Goal: Task Accomplishment & Management: Use online tool/utility

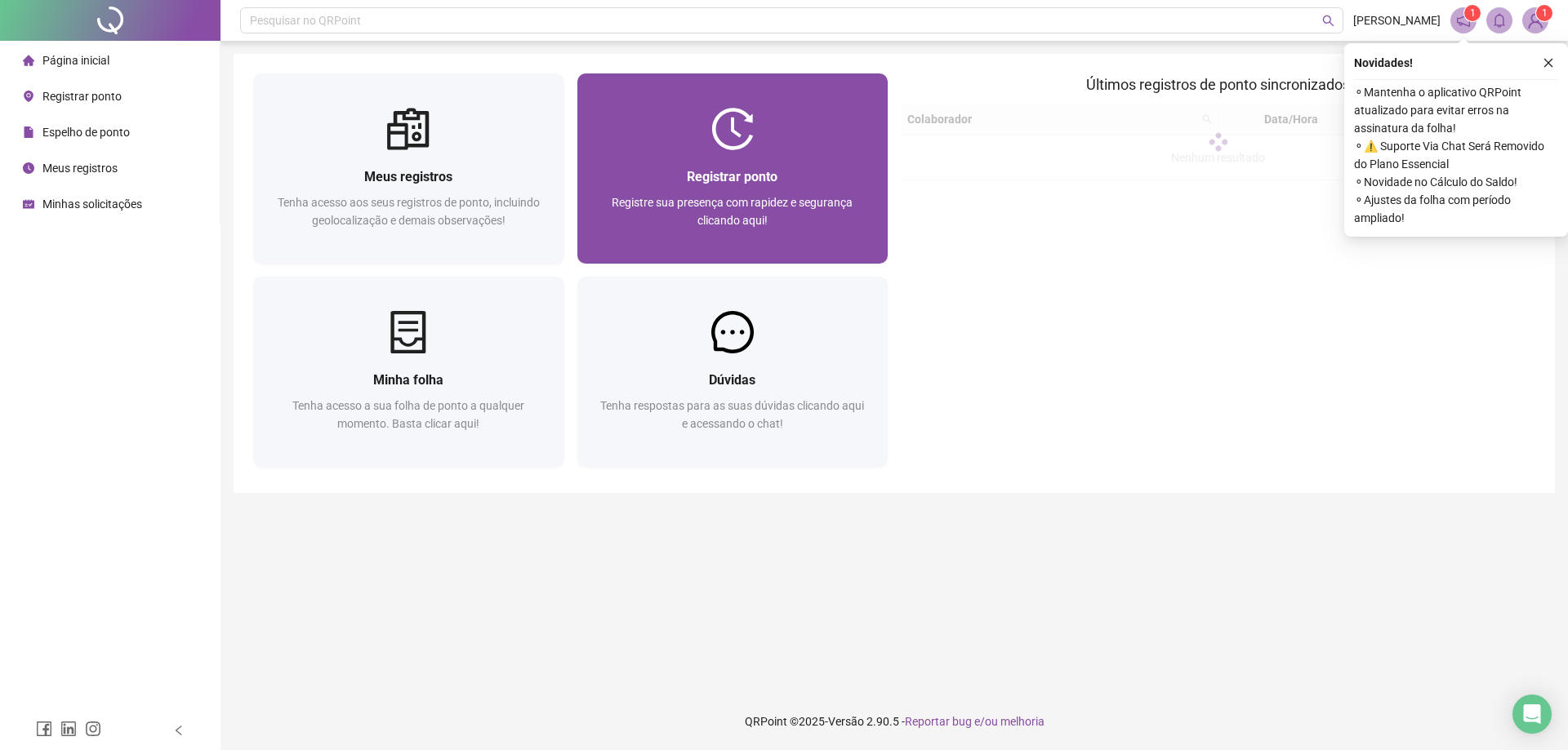
click at [766, 150] on div "Registrar ponto Registre sua presença com rapidez e segurança clicando aqui!" at bounding box center [733, 207] width 311 height 114
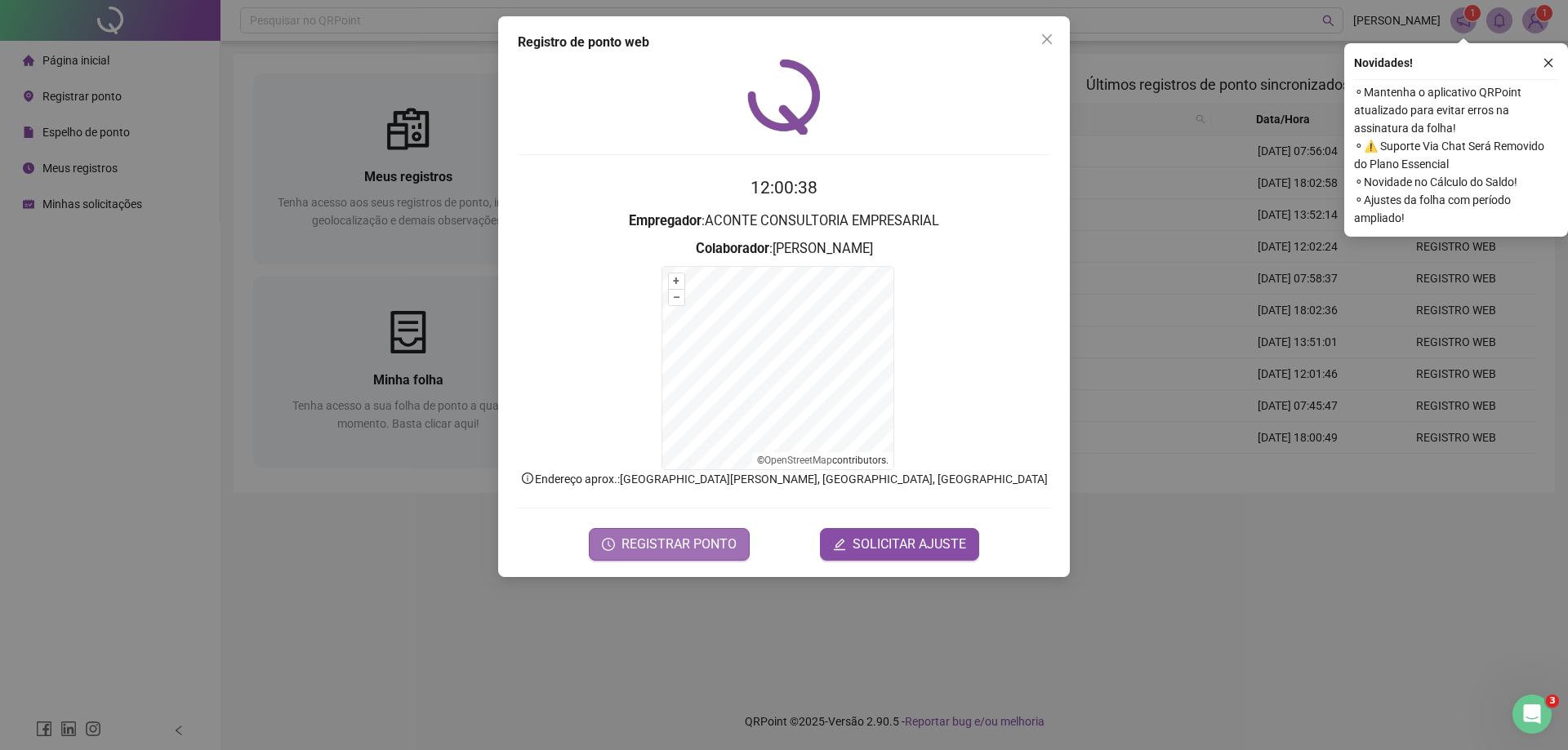
click at [667, 535] on span "REGISTRAR PONTO" at bounding box center [679, 544] width 115 height 20
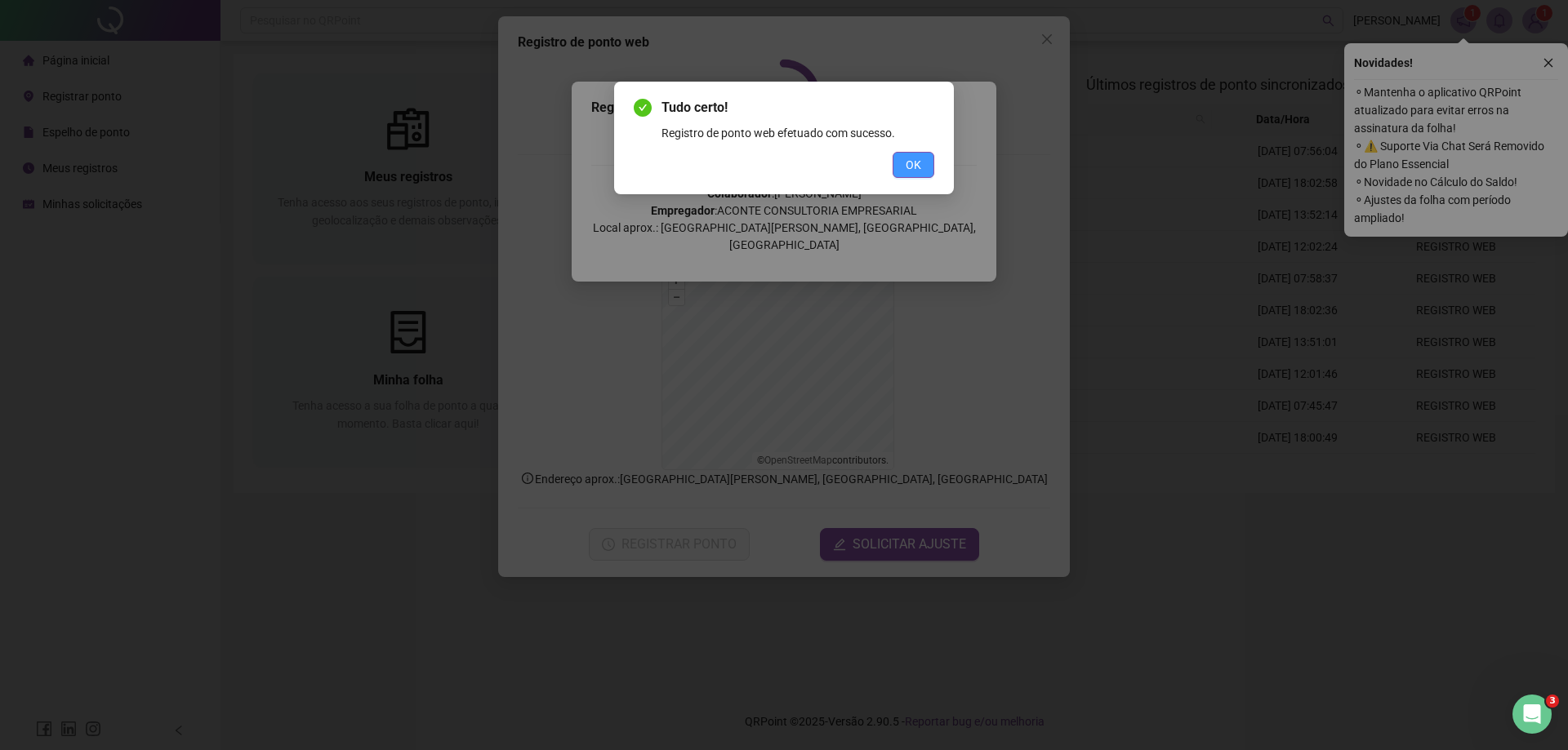
click at [918, 166] on span "OK" at bounding box center [913, 165] width 15 height 18
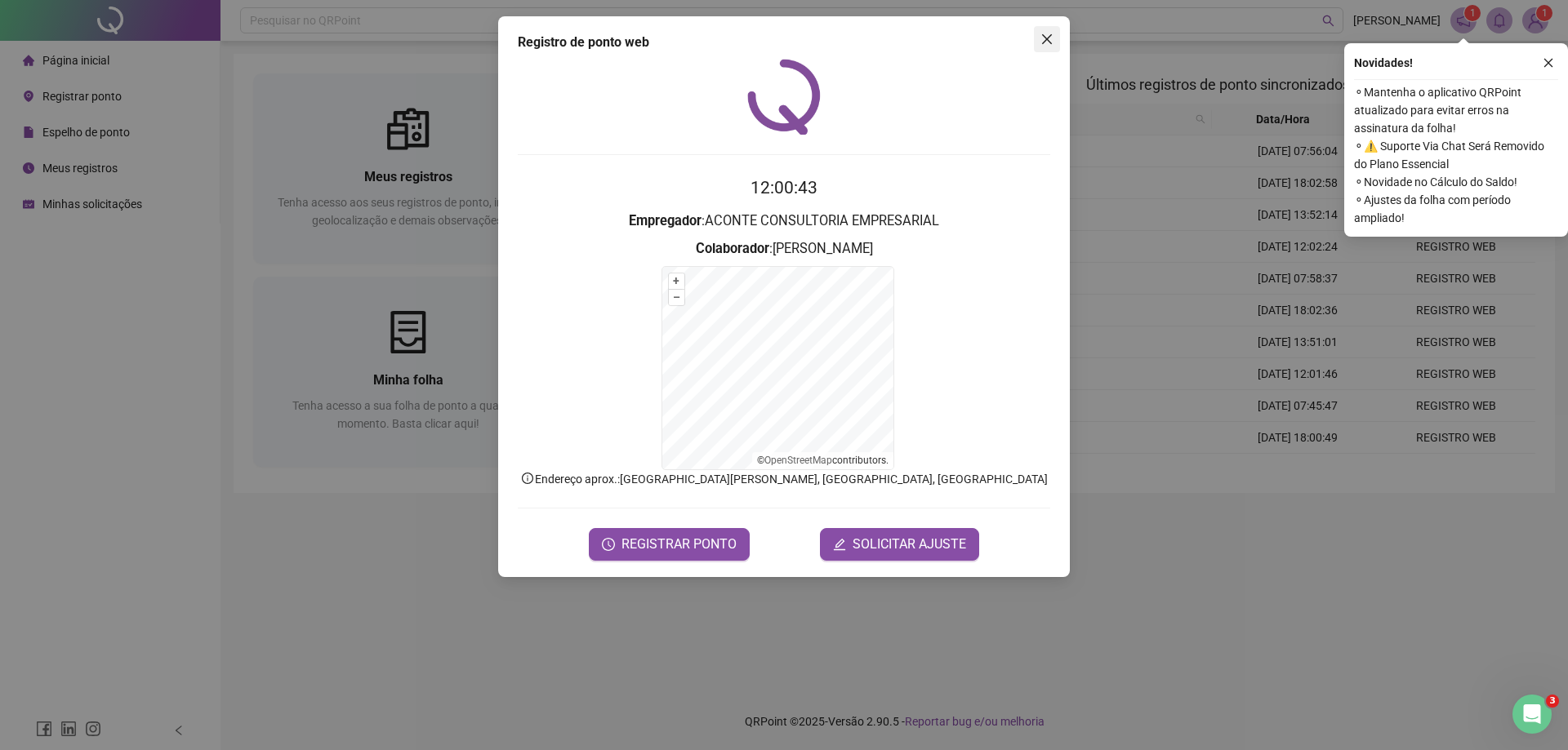
click at [1043, 36] on icon "close" at bounding box center [1047, 39] width 10 height 10
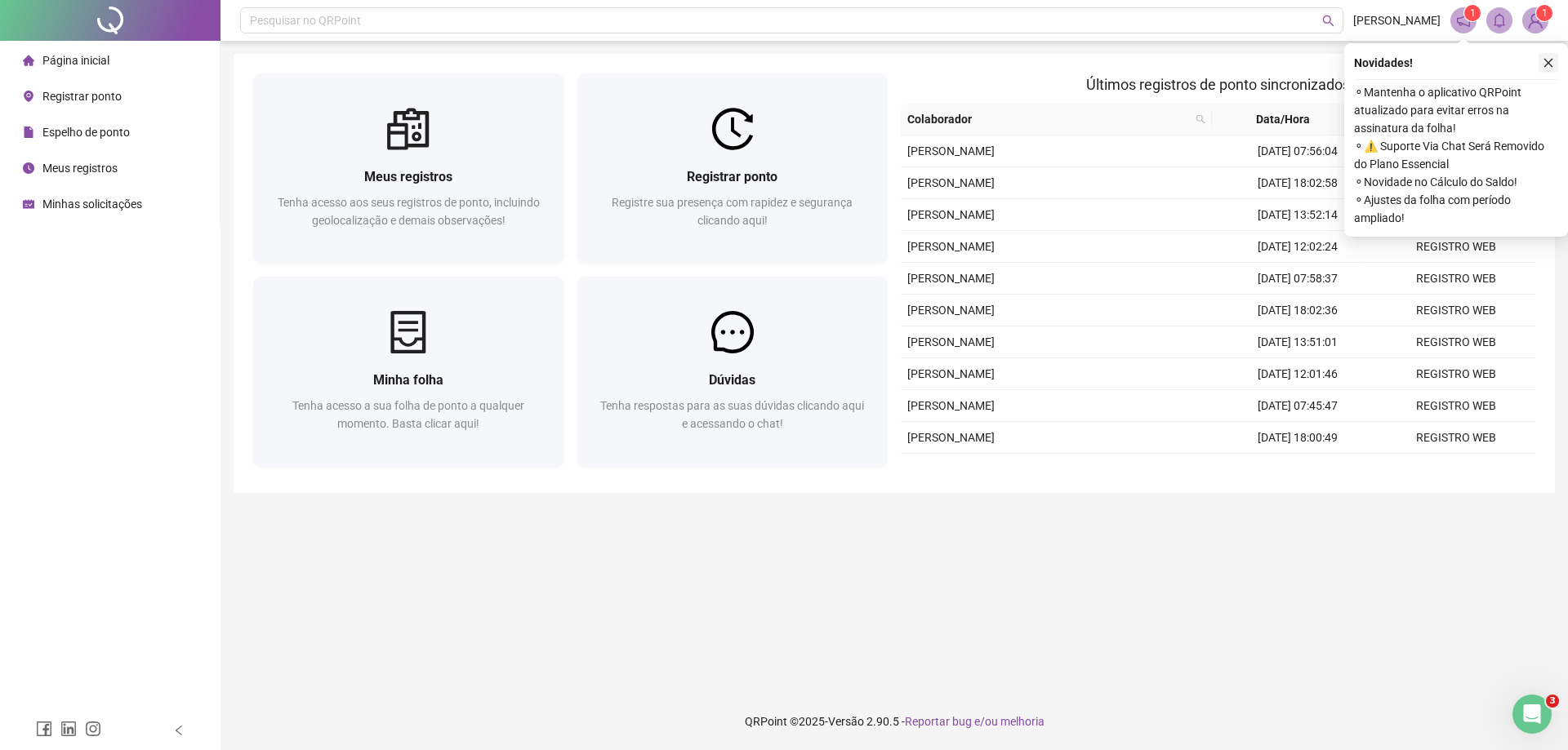
click at [1546, 63] on icon "close" at bounding box center [1548, 62] width 11 height 11
